Goal: Task Accomplishment & Management: Use online tool/utility

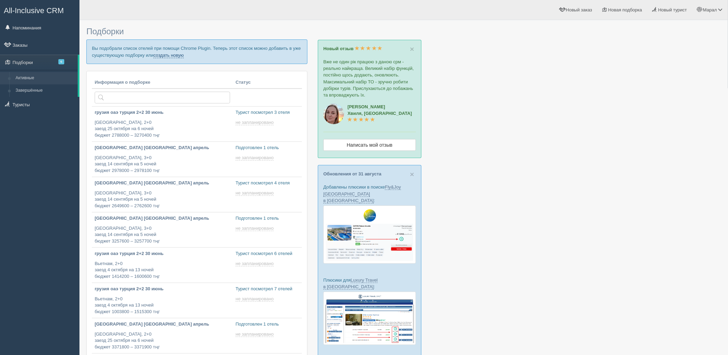
click at [168, 56] on link "создать новую" at bounding box center [168, 56] width 30 height 6
type input "[DATE] 13:45"
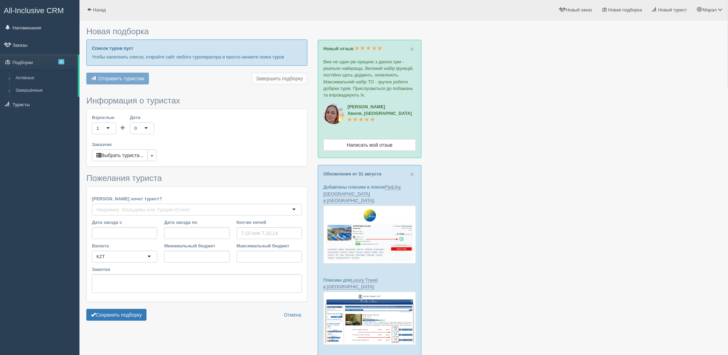
type input "3"
type input "481600"
type input "516200"
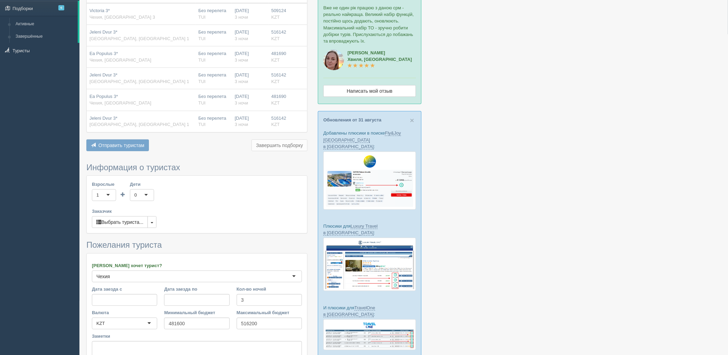
scroll to position [122, 0]
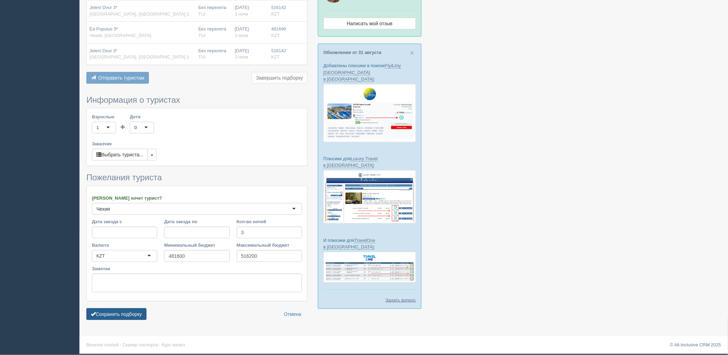
click at [131, 310] on button "Сохранить подборку" at bounding box center [116, 314] width 60 height 12
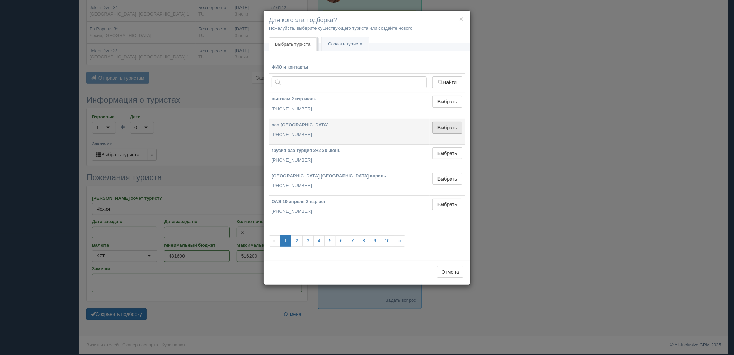
click at [458, 128] on button "Выбрать" at bounding box center [447, 128] width 30 height 12
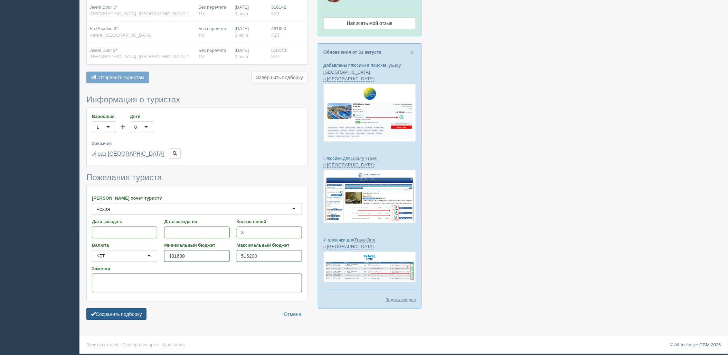
click at [118, 315] on button "Сохранить подборку" at bounding box center [116, 314] width 60 height 12
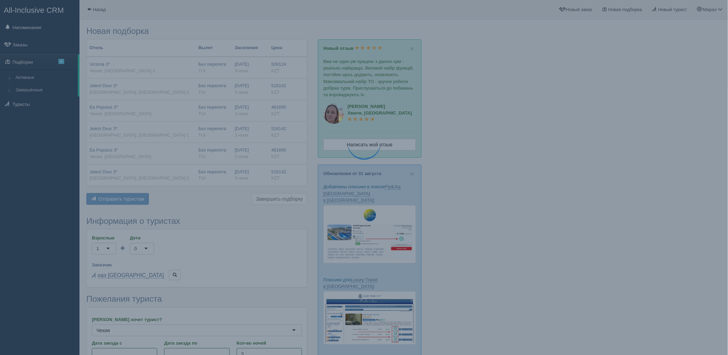
scroll to position [0, 0]
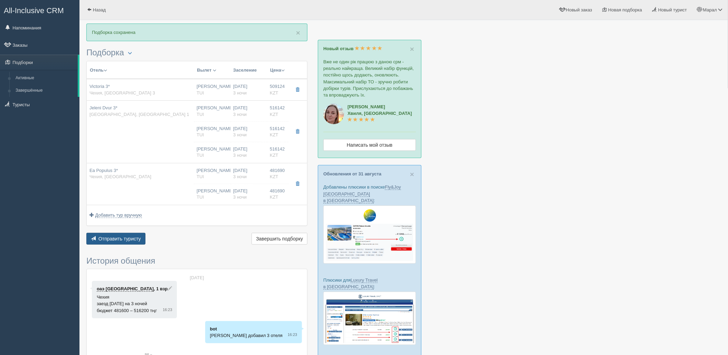
click at [138, 241] on span "Отправить туристу" at bounding box center [120, 239] width 43 height 6
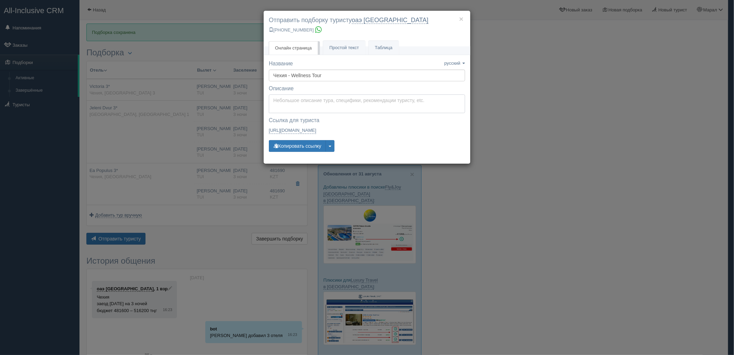
type textarea "Здравствуйте! Ниже представлены варианты туров для Вас. Для просмотра описания …"
click at [287, 98] on textarea "Здравствуйте! Ниже представлены варианты туров для Вас. Для просмотра описания …" at bounding box center [367, 103] width 196 height 19
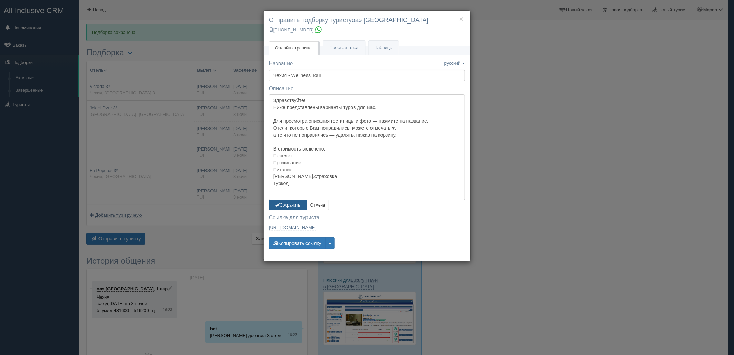
click at [290, 205] on button "Сохранить" at bounding box center [288, 205] width 38 height 10
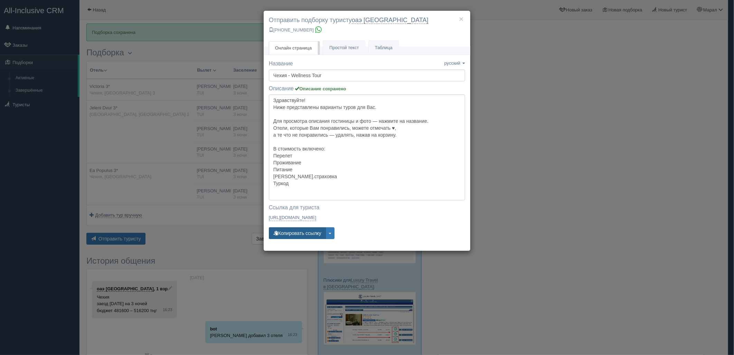
click at [301, 232] on button "Копировать ссылку" at bounding box center [297, 233] width 57 height 12
click at [301, 231] on button "Копировать ссылку" at bounding box center [297, 233] width 57 height 12
click at [583, 184] on div "× Отправить подборку туристу оаэ [GEOGRAPHIC_DATA] [PHONE_NUMBER] Онлайн страни…" at bounding box center [367, 177] width 734 height 355
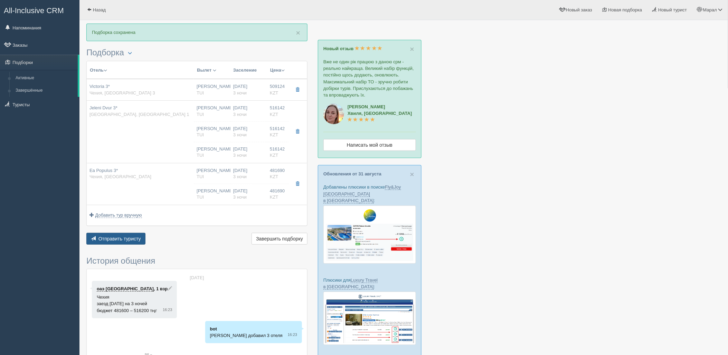
click at [119, 235] on button "Отправить туристу Отправить" at bounding box center [115, 239] width 59 height 12
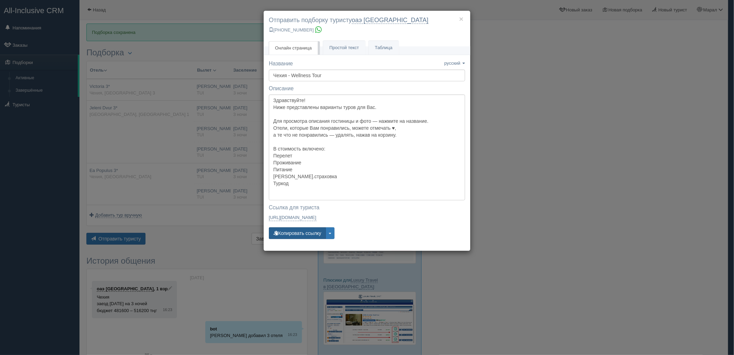
click at [299, 229] on button "Копировать ссылку" at bounding box center [297, 233] width 57 height 12
